Goal: Task Accomplishment & Management: Manage account settings

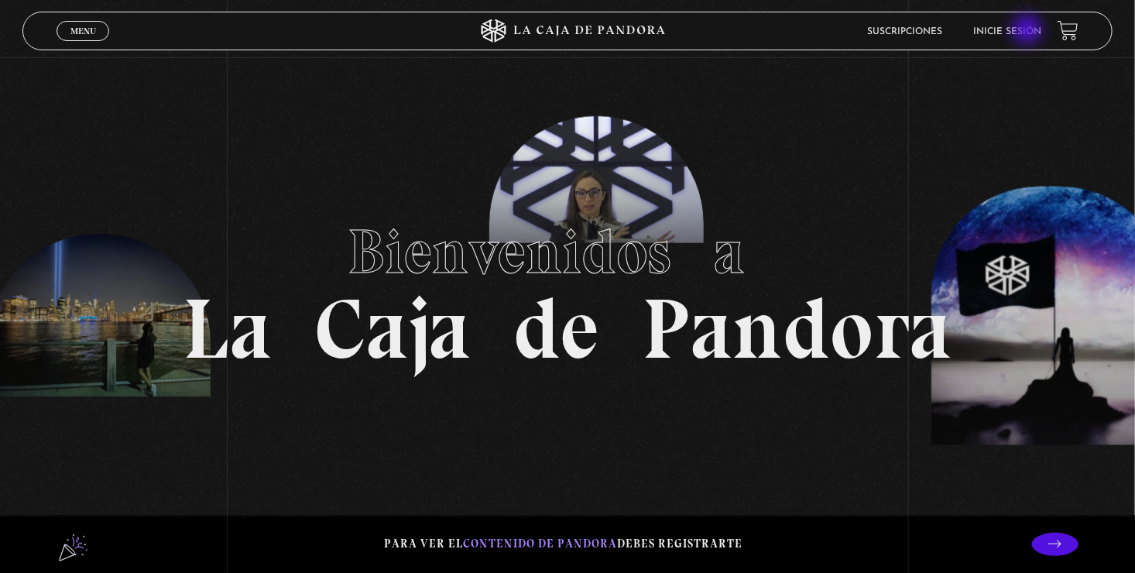
click at [1029, 31] on link "Inicie sesión" at bounding box center [1008, 31] width 68 height 9
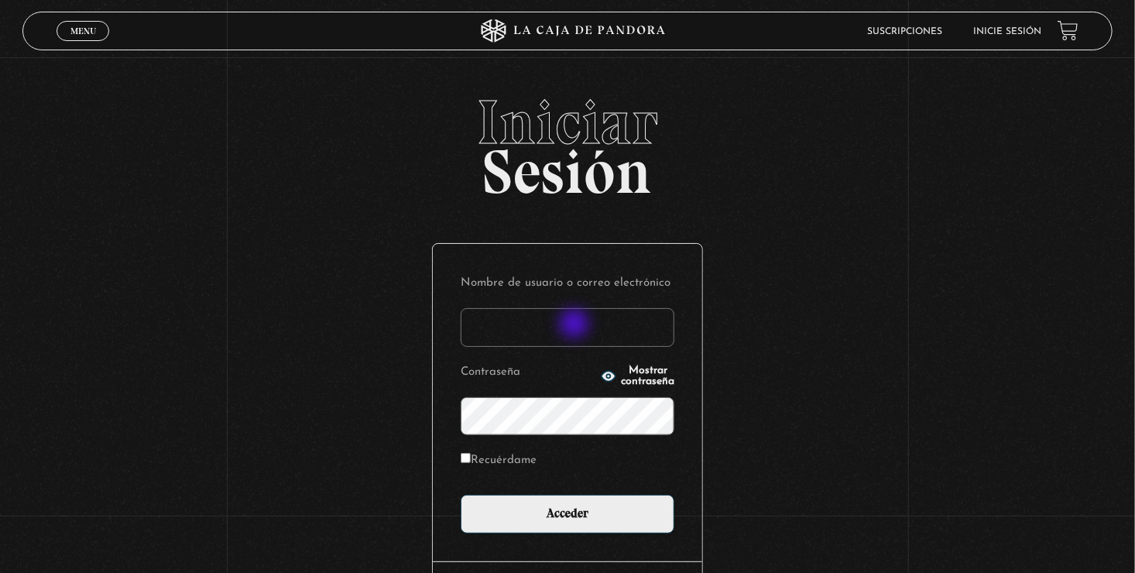
click at [576, 325] on input "Nombre de usuario o correo electrónico" at bounding box center [567, 327] width 214 height 39
click at [498, 334] on input "Nombre de usuario o correo electrónico" at bounding box center [567, 327] width 214 height 39
click at [441, 279] on div "Nombre de usuario o correo electrónico Contraseña Mostrar contraseña Recuérdame…" at bounding box center [567, 402] width 269 height 317
click at [953, 161] on h2 "Iniciar Sesión" at bounding box center [566, 140] width 1089 height 99
click at [582, 329] on input "Nombre de usuario o correo electrónico" at bounding box center [567, 327] width 214 height 39
